Goal: Information Seeking & Learning: Learn about a topic

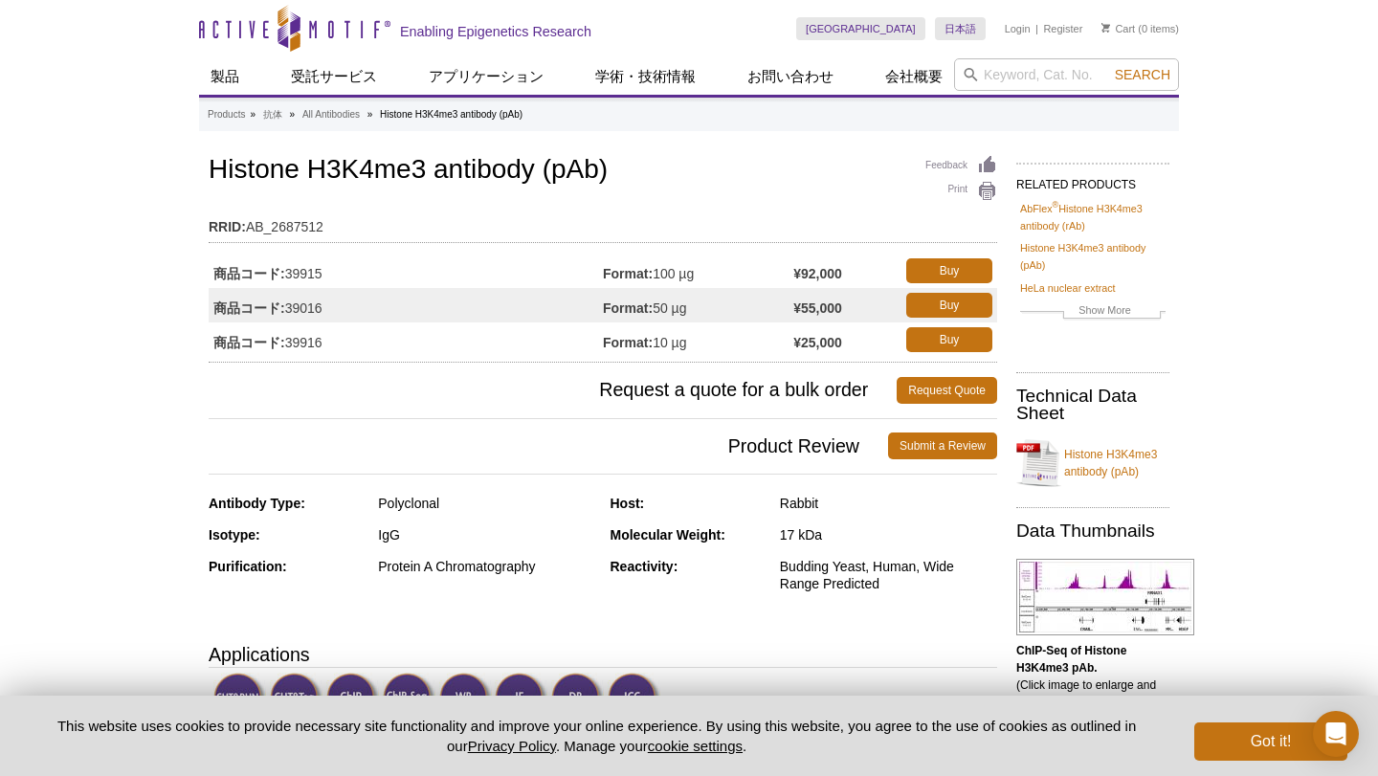
click at [1045, 449] on link "Histone H3K4me3 antibody (pAb)" at bounding box center [1092, 462] width 153 height 57
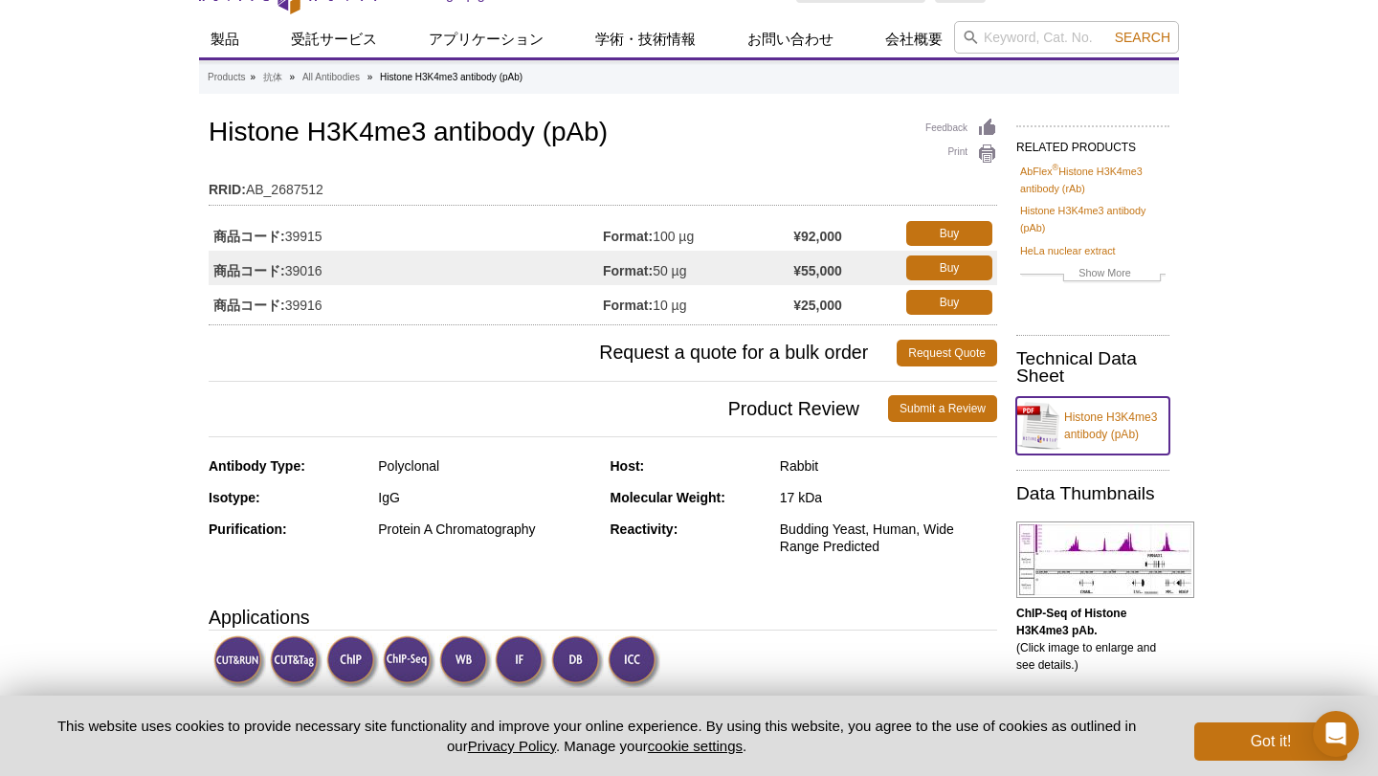
scroll to position [43, 0]
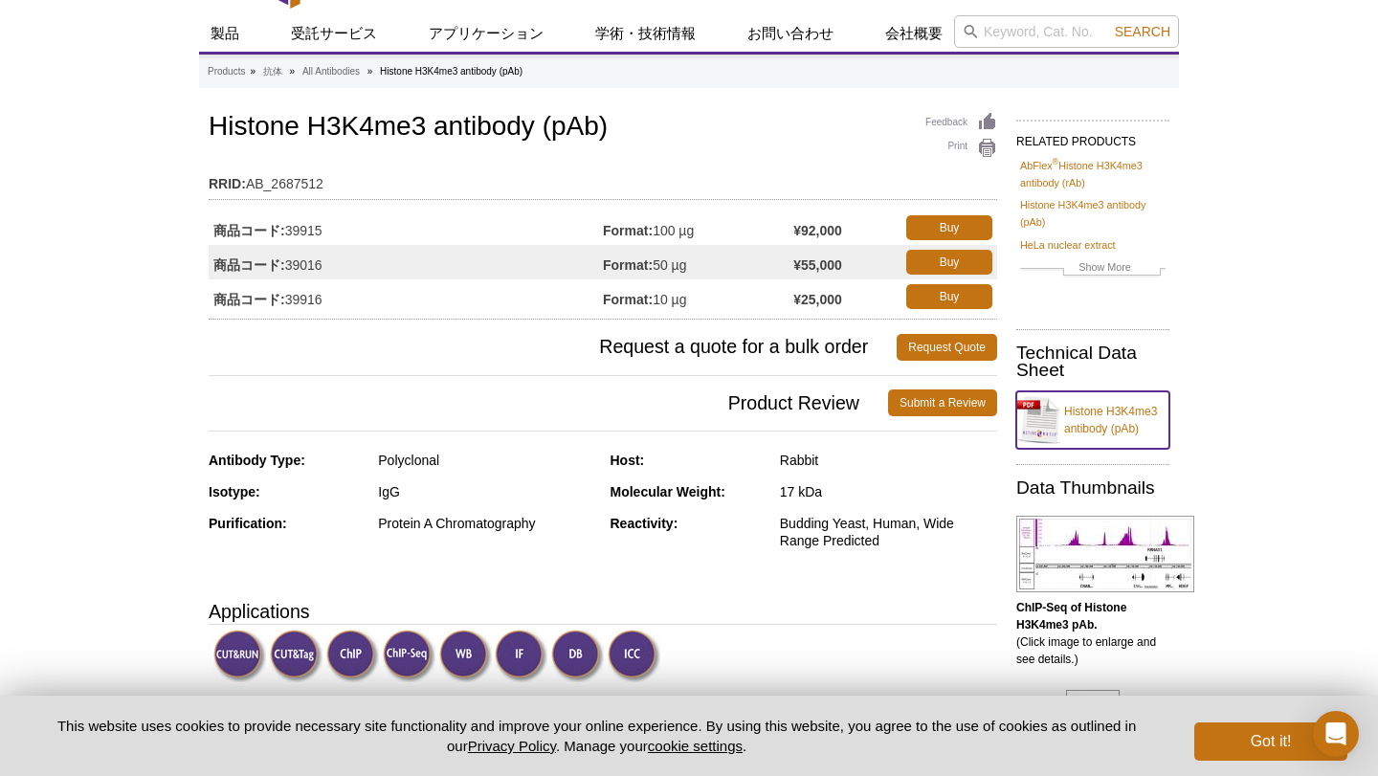
click at [1087, 402] on link "Histone H3K4me3 antibody (pAb)" at bounding box center [1092, 419] width 153 height 57
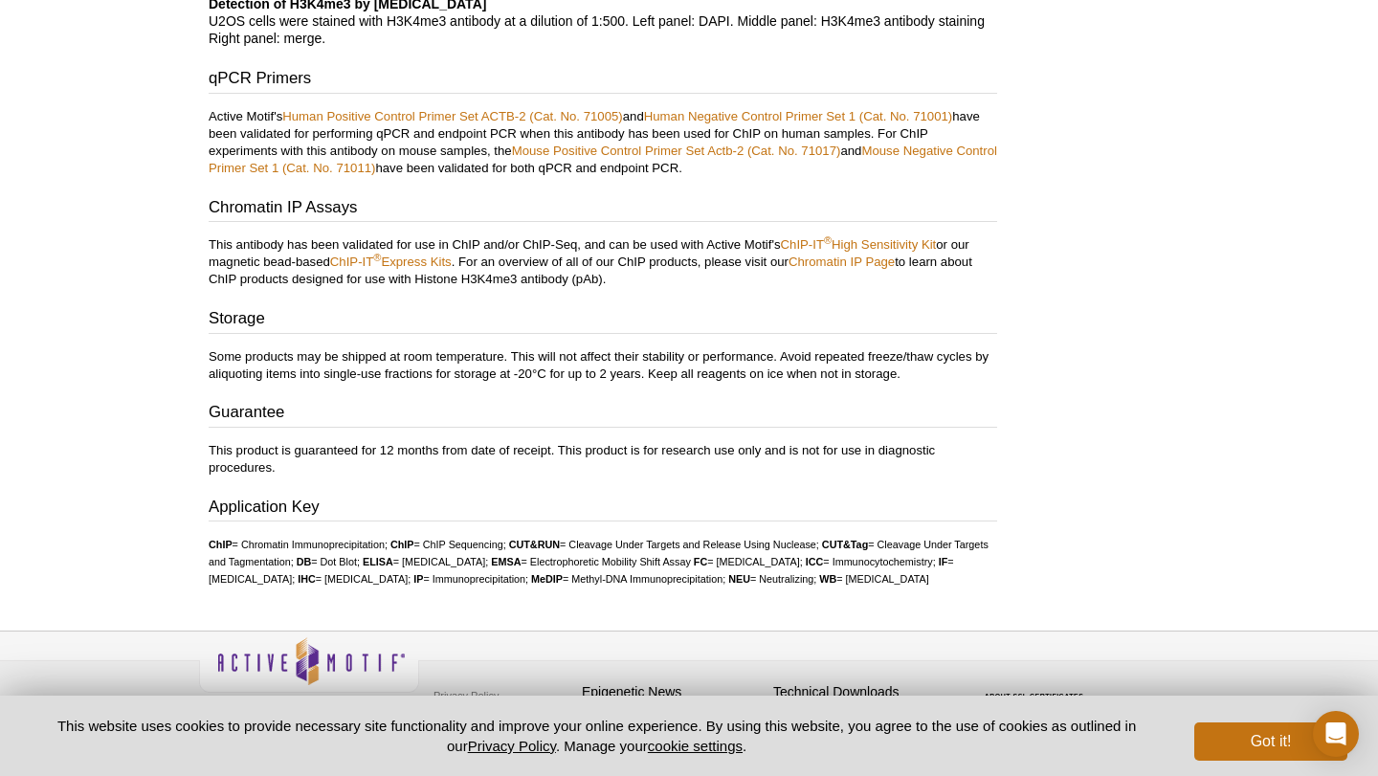
scroll to position [2986, 0]
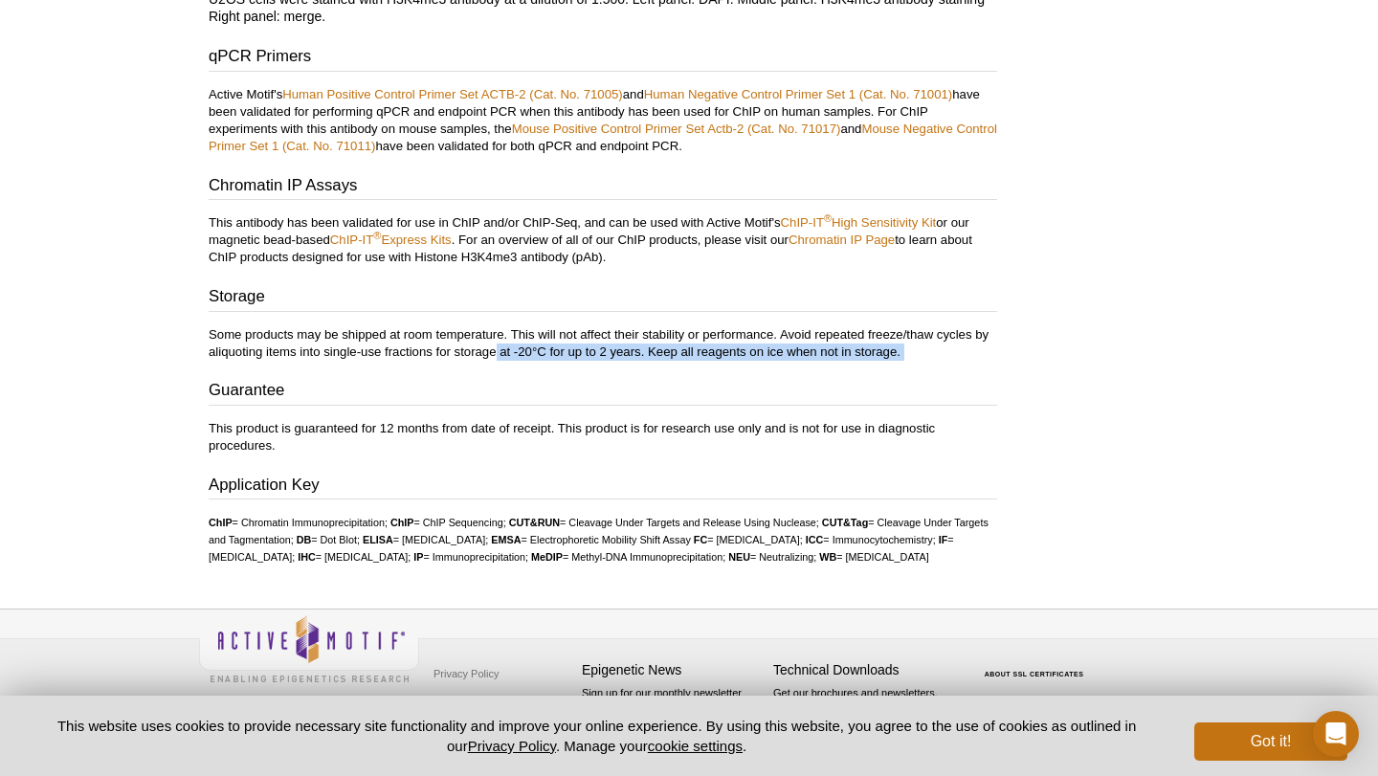
drag, startPoint x: 494, startPoint y: 339, endPoint x: 666, endPoint y: 345, distance: 172.4
click at [666, 345] on div "Storage Some products may be shipped at room temperature. This will not affect …" at bounding box center [603, 369] width 788 height 169
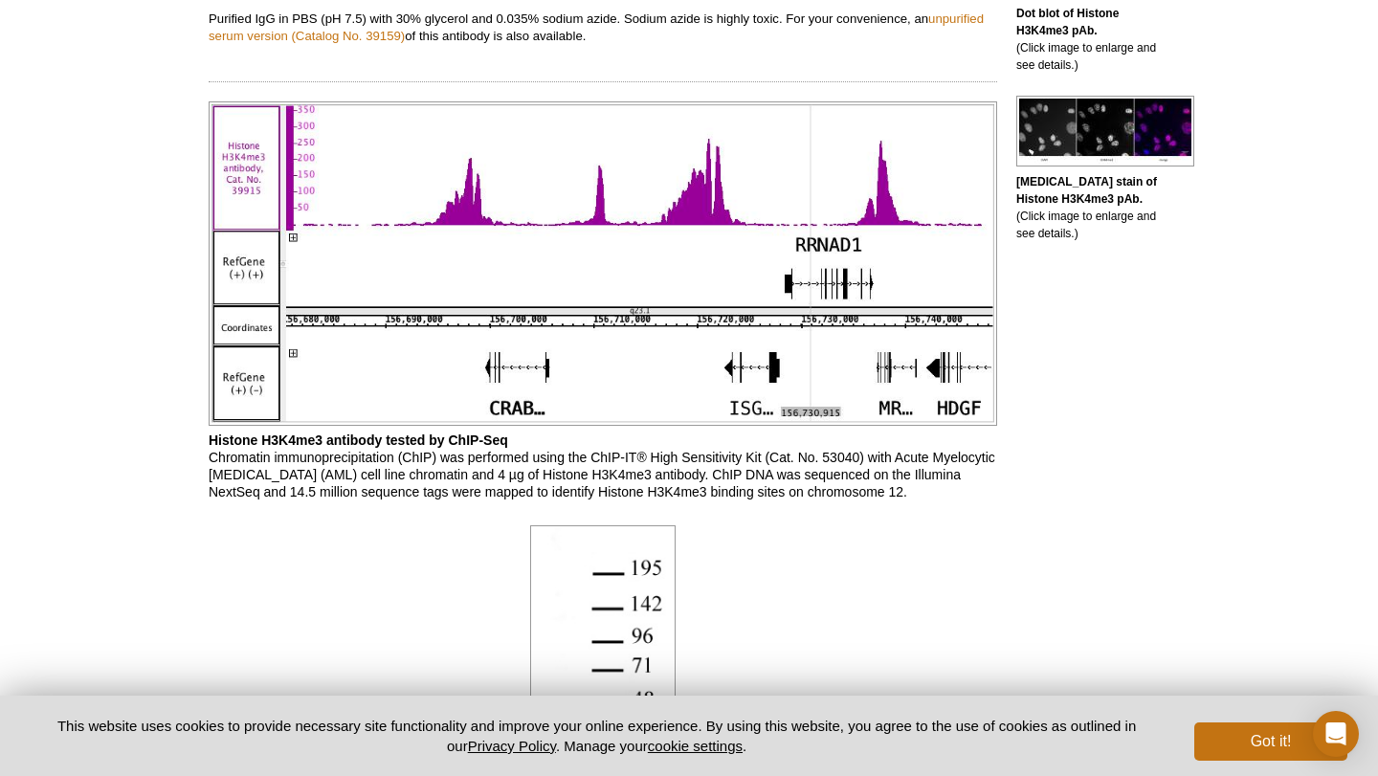
scroll to position [0, 0]
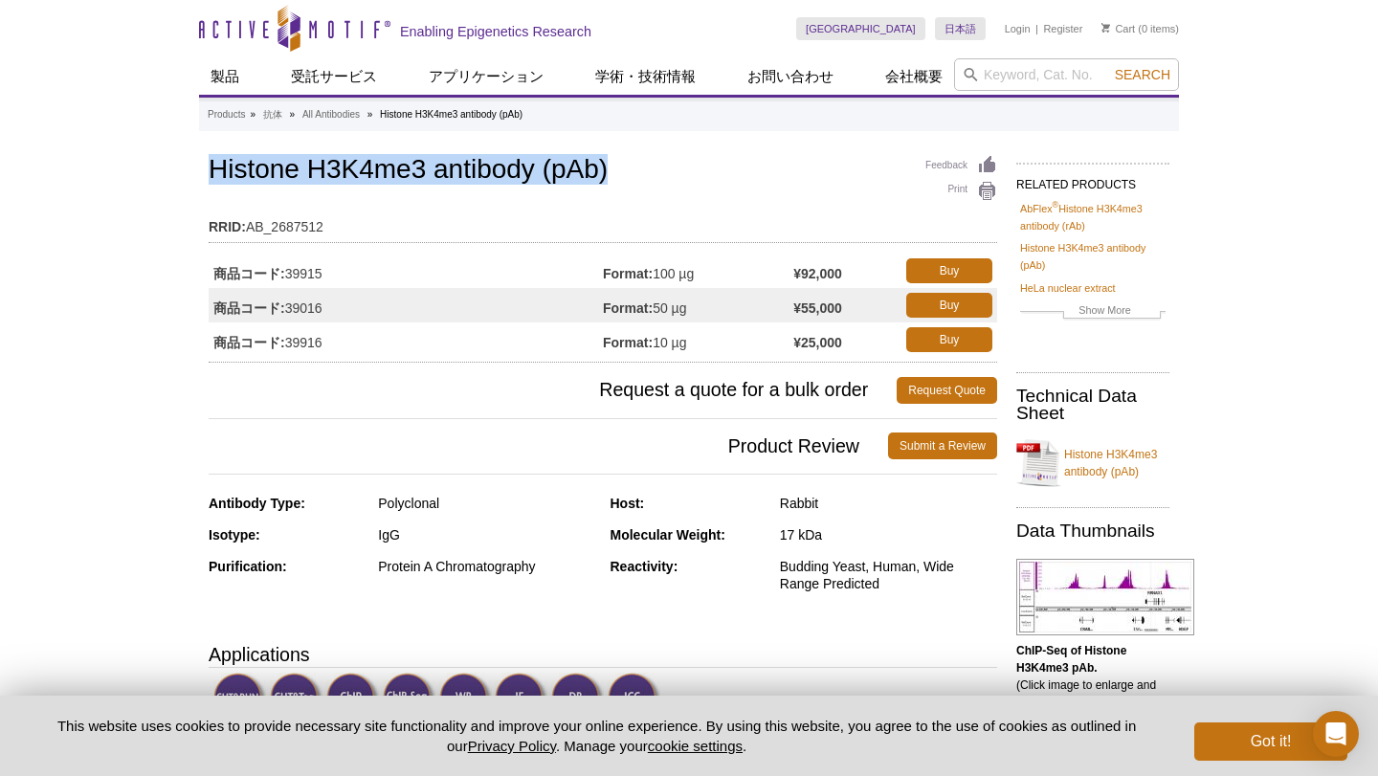
drag, startPoint x: 206, startPoint y: 164, endPoint x: 625, endPoint y: 164, distance: 419.1
copy h1 "Histone H3K4me3 antibody (pAb)"
drag, startPoint x: 286, startPoint y: 345, endPoint x: 351, endPoint y: 345, distance: 65.1
click at [351, 345] on td "商品コード: 39916" at bounding box center [406, 339] width 394 height 34
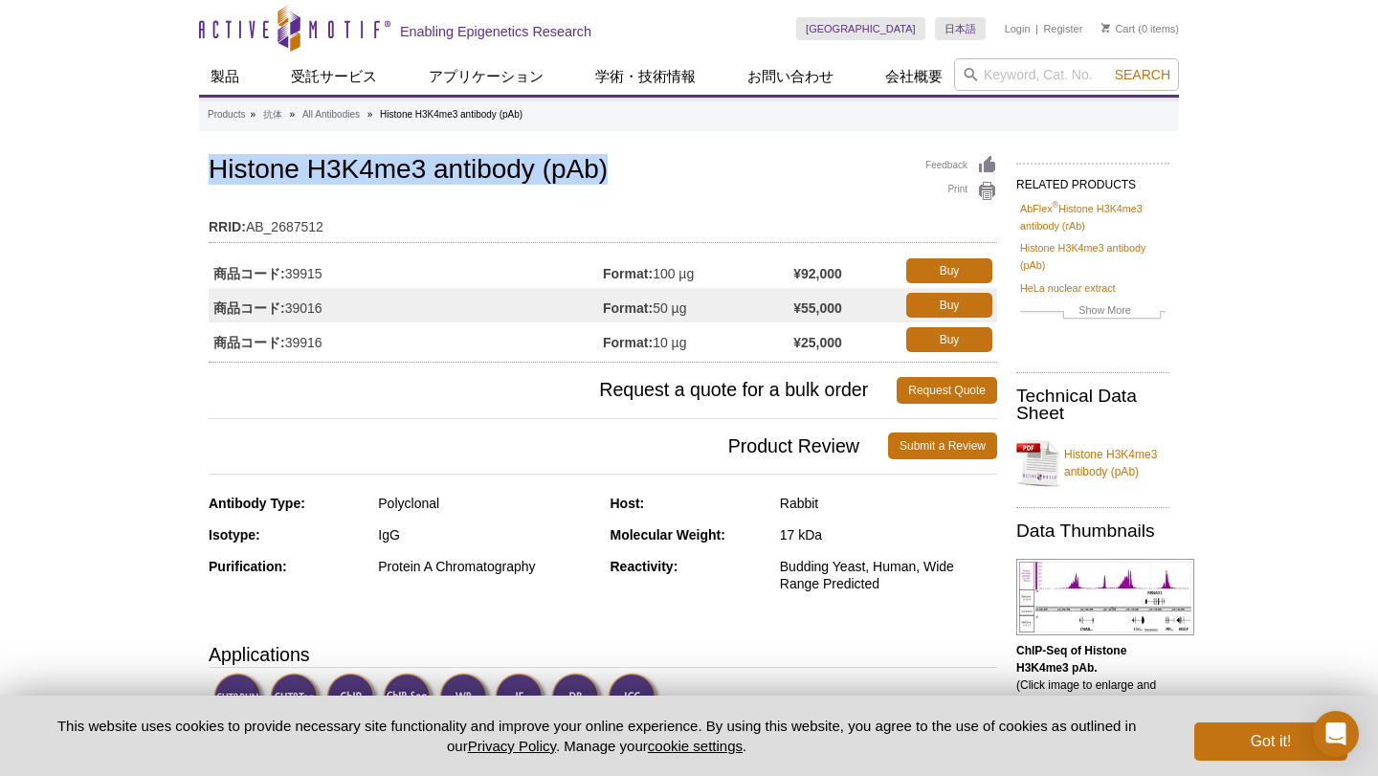
drag, startPoint x: 209, startPoint y: 337, endPoint x: 762, endPoint y: 339, distance: 553.0
click at [762, 339] on tr "商品コード: 39916 Format: 10 µg ¥25,000 Buy" at bounding box center [603, 339] width 788 height 34
copy tr "商品コード: 39916 Format: 10 µg"
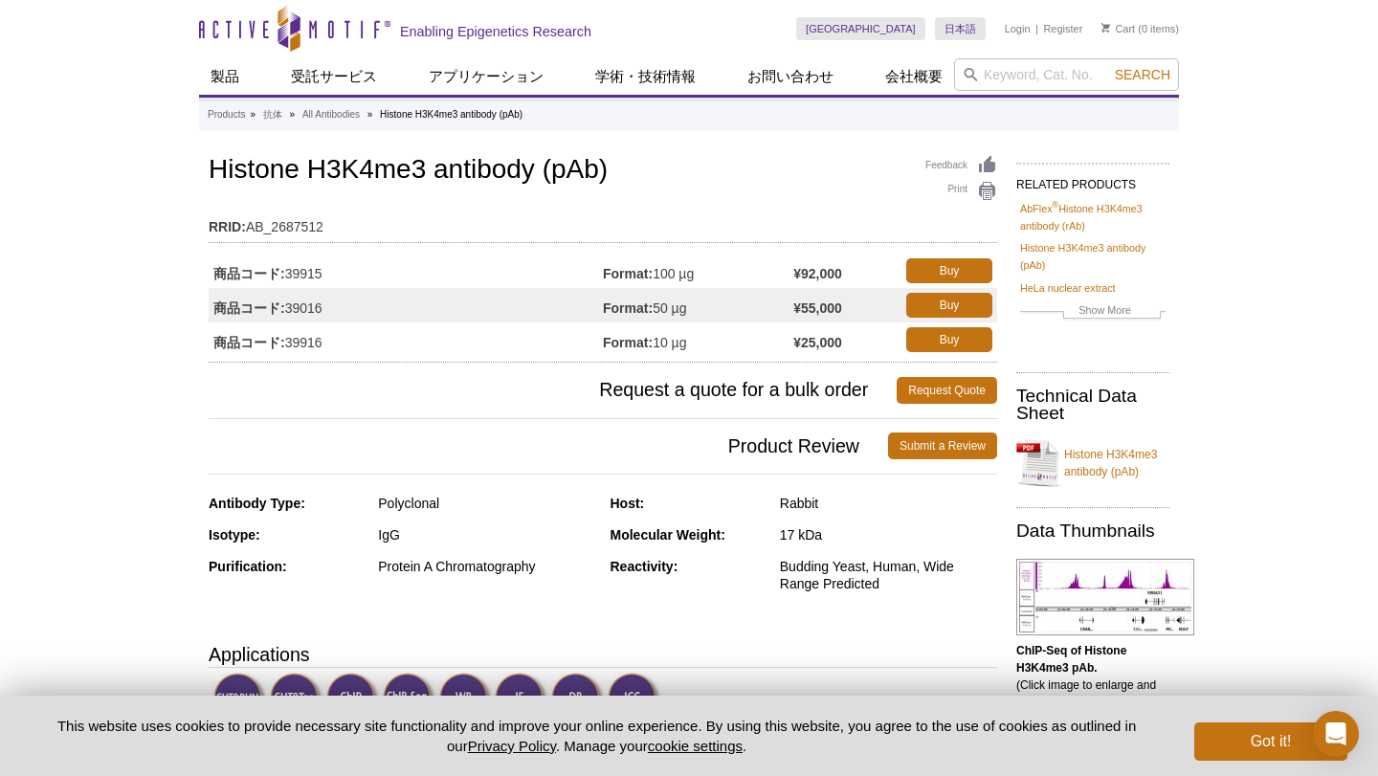
drag, startPoint x: 177, startPoint y: 34, endPoint x: 388, endPoint y: 32, distance: 210.5
